Goal: Transaction & Acquisition: Purchase product/service

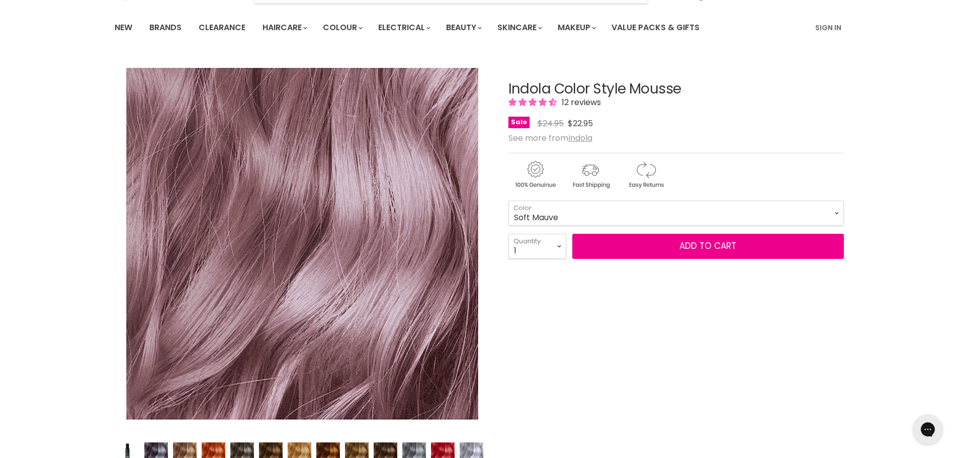
scroll to position [151, 0]
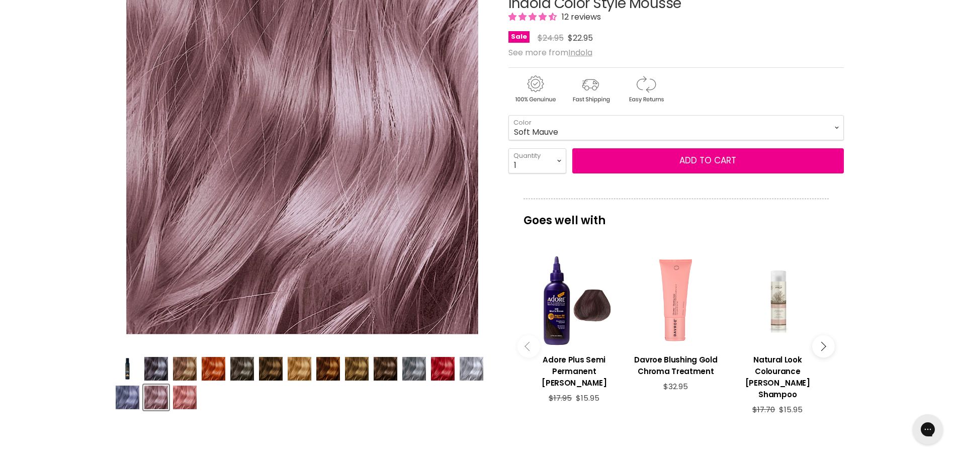
click at [264, 375] on img "Product thumbnails" at bounding box center [271, 369] width 24 height 24
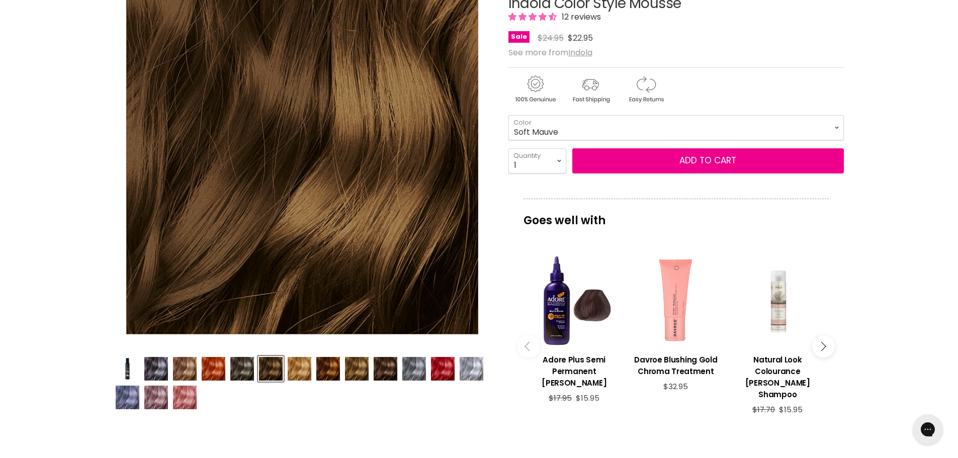
click at [359, 373] on img "Product thumbnails" at bounding box center [357, 369] width 24 height 24
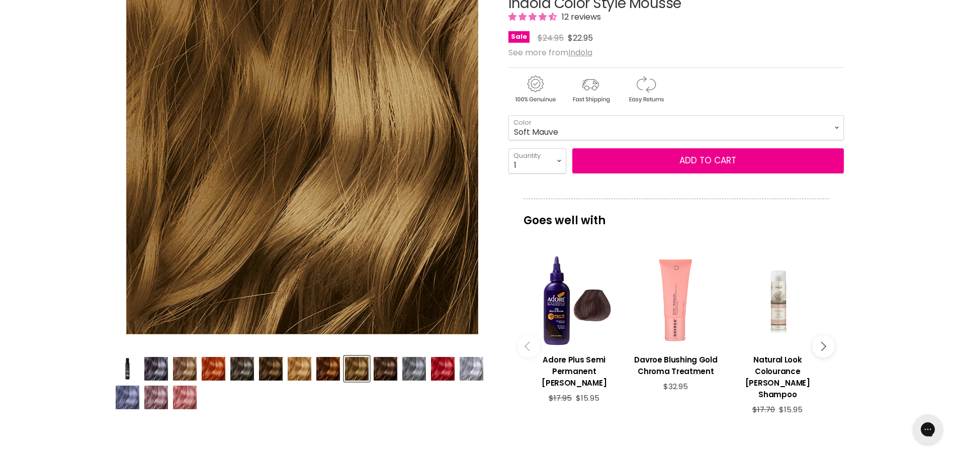
click at [382, 370] on img "Product thumbnails" at bounding box center [386, 369] width 24 height 24
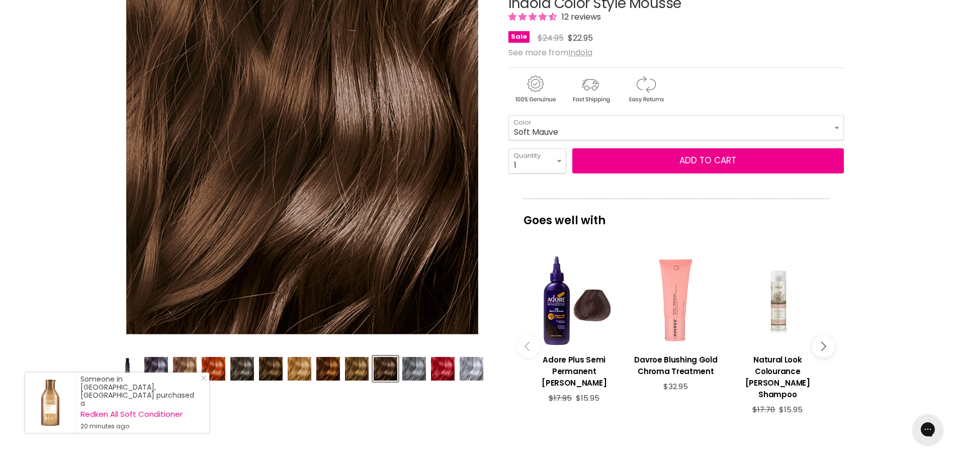
click at [276, 366] on img "Product thumbnails" at bounding box center [271, 369] width 24 height 24
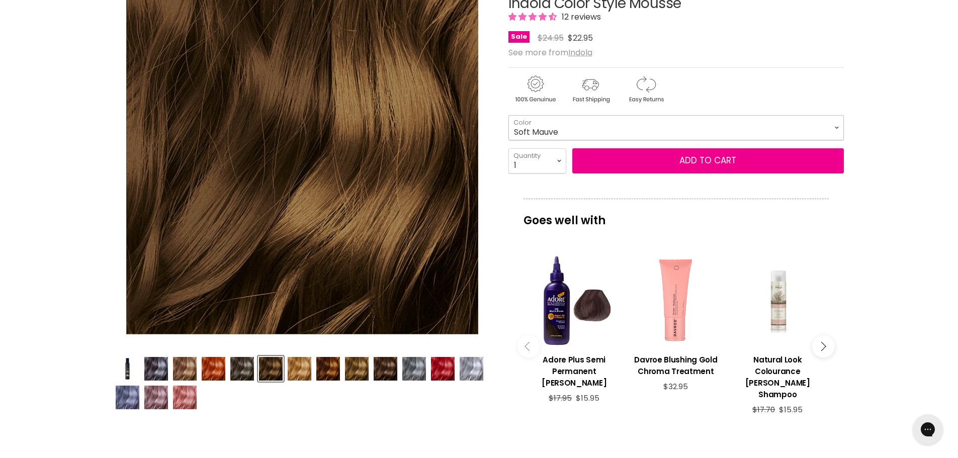
click at [836, 127] on select "Beige Blonde Honey Blonde Medium Blonde Dark Blonde Medium Brown Strawberry Ros…" at bounding box center [675, 127] width 335 height 25
click at [508, 115] on select "Beige Blonde Honey Blonde Medium Blonde Dark Blonde Medium Brown Strawberry Ros…" at bounding box center [675, 127] width 335 height 25
click at [270, 371] on img "Product thumbnails" at bounding box center [271, 369] width 24 height 24
click at [382, 373] on img "Product thumbnails" at bounding box center [386, 369] width 24 height 24
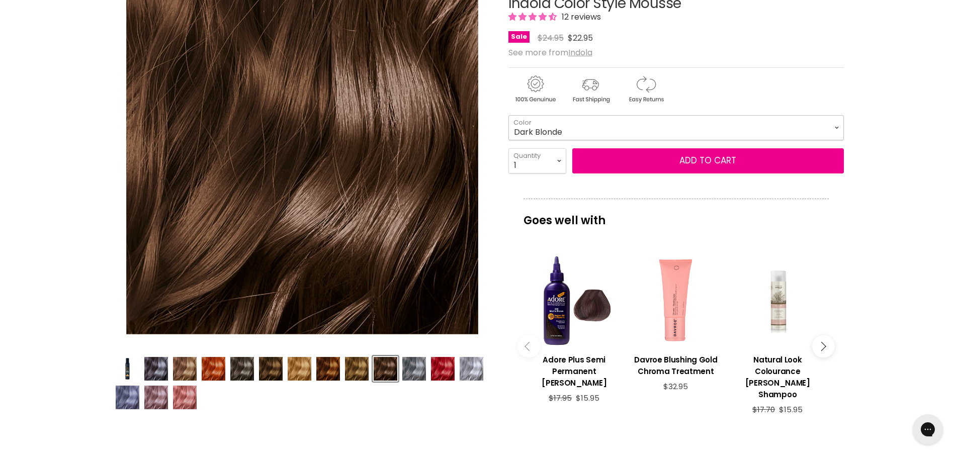
click at [836, 131] on select "Beige Blonde Honey Blonde Medium Blonde Dark Blonde Medium Brown Strawberry Ros…" at bounding box center [675, 127] width 335 height 25
click at [508, 115] on select "Beige Blonde Honey Blonde Medium Blonde Dark Blonde Medium Brown Strawberry Ros…" at bounding box center [675, 127] width 335 height 25
select select "Medium Brown"
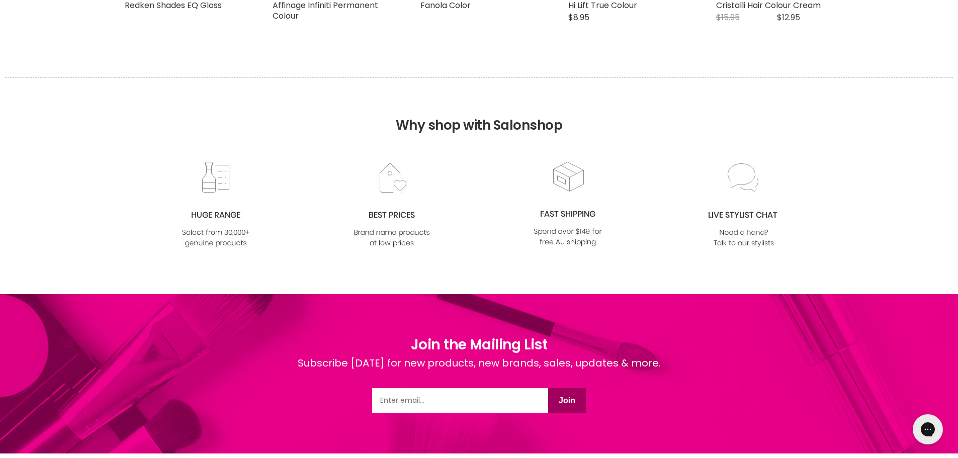
scroll to position [1760, 0]
